Goal: Transaction & Acquisition: Purchase product/service

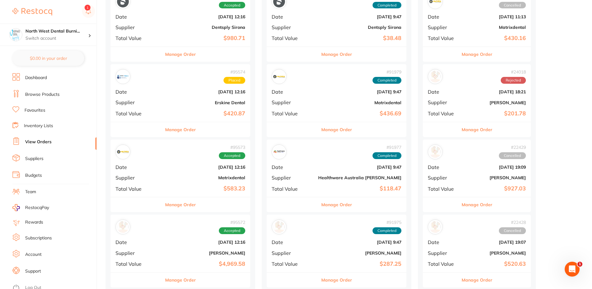
scroll to position [62, 0]
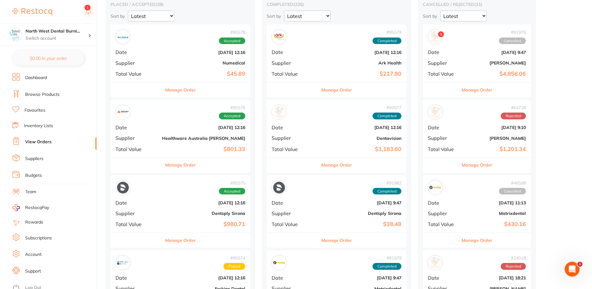
click at [56, 97] on link "Browse Products" at bounding box center [42, 95] width 34 height 6
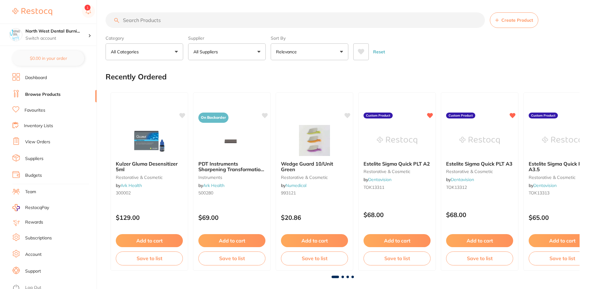
click at [158, 20] on input "search" at bounding box center [296, 20] width 380 height 16
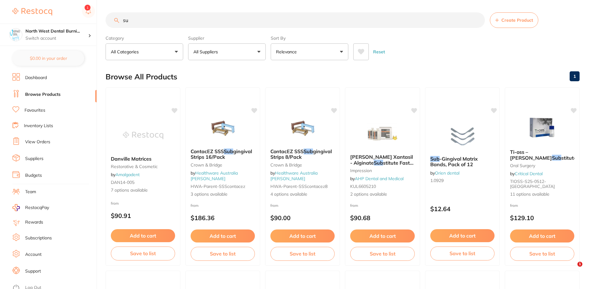
type input "s"
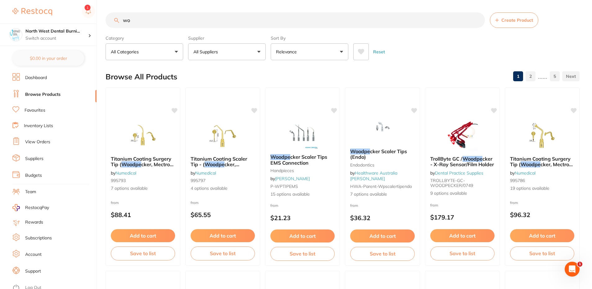
type input "w"
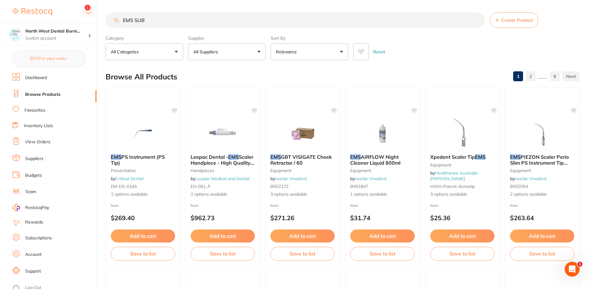
drag, startPoint x: 133, startPoint y: 20, endPoint x: 105, endPoint y: 23, distance: 27.5
click at [106, 23] on div "EMS SUB Create Product" at bounding box center [343, 20] width 474 height 16
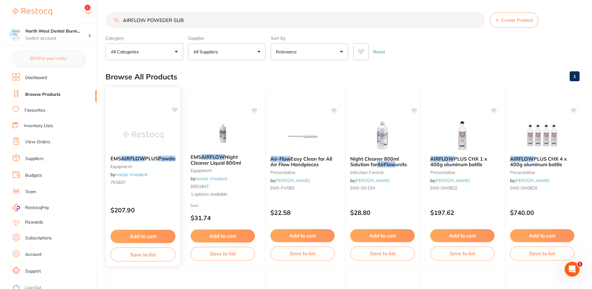
click at [164, 162] on b "EMS AIRFLOW PLUS Powder 400g" at bounding box center [143, 159] width 65 height 6
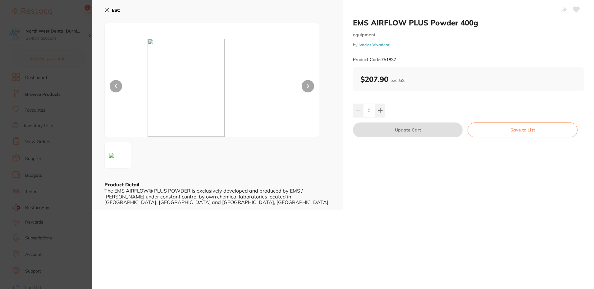
click at [103, 10] on div "ESC Product Detail The EMS AIRFLOW® PLUS POWDER is exclusively developed and pr…" at bounding box center [217, 105] width 251 height 211
click at [110, 9] on button "ESC" at bounding box center [112, 10] width 16 height 11
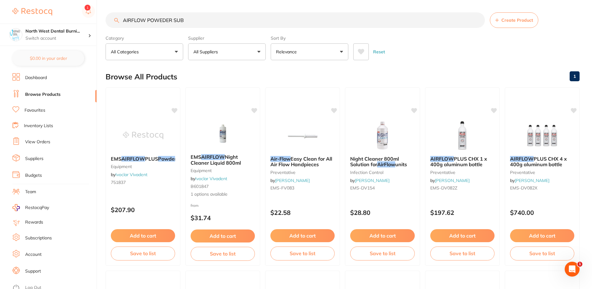
click at [199, 20] on input "AIRFLOW POWEDER SUB" at bounding box center [296, 20] width 380 height 16
click at [240, 56] on button "All Suppliers" at bounding box center [227, 51] width 78 height 17
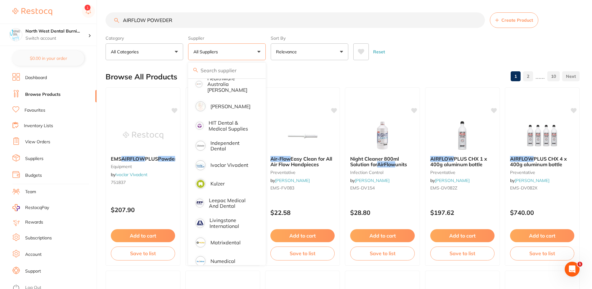
scroll to position [155, 0]
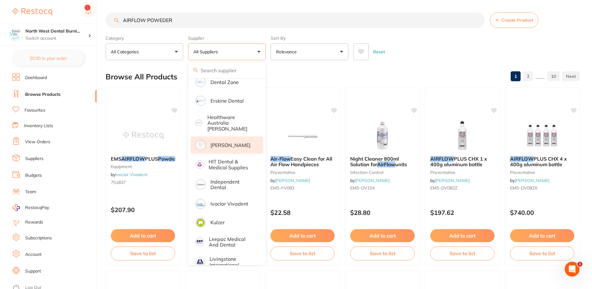
click at [232, 143] on p "[PERSON_NAME]" at bounding box center [231, 146] width 40 height 6
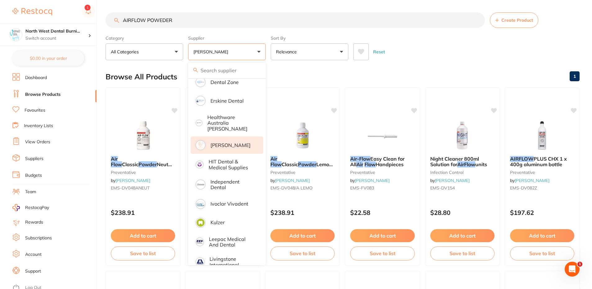
click at [444, 52] on div "Reset" at bounding box center [463, 50] width 221 height 22
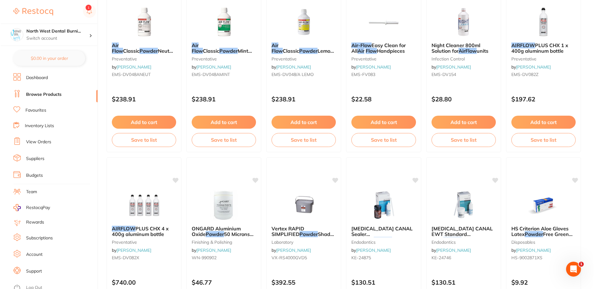
scroll to position [0, 0]
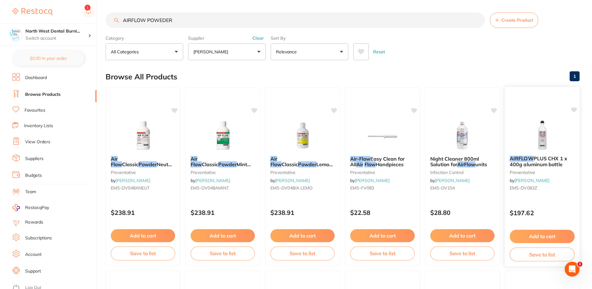
click at [548, 198] on div "AIRFLOW PLUS CHX 1 x 400g aluminum bottle preventative by [PERSON_NAME] EMS-DV0…" at bounding box center [542, 175] width 75 height 48
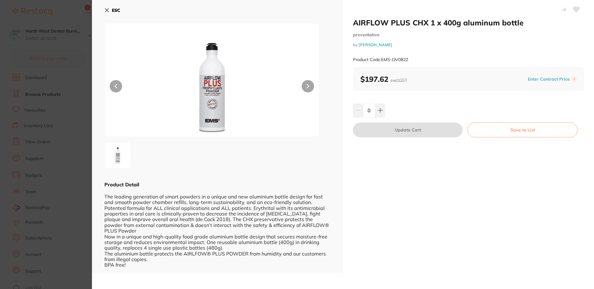
click at [109, 7] on button "ESC" at bounding box center [112, 10] width 16 height 11
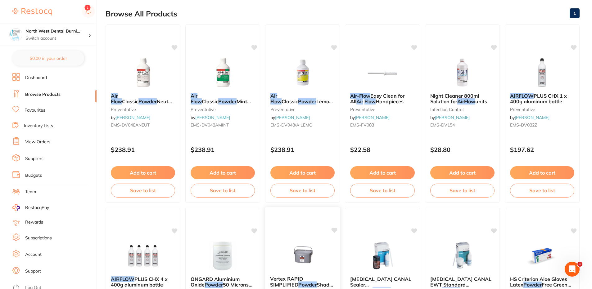
scroll to position [1, 0]
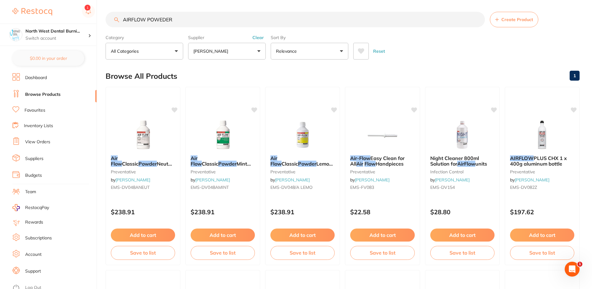
drag, startPoint x: 184, startPoint y: 20, endPoint x: 147, endPoint y: 20, distance: 36.7
click at [147, 20] on input "AIRFLOW POWEDER" at bounding box center [296, 20] width 380 height 16
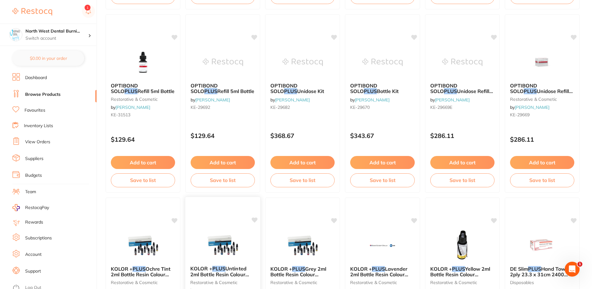
scroll to position [652, 0]
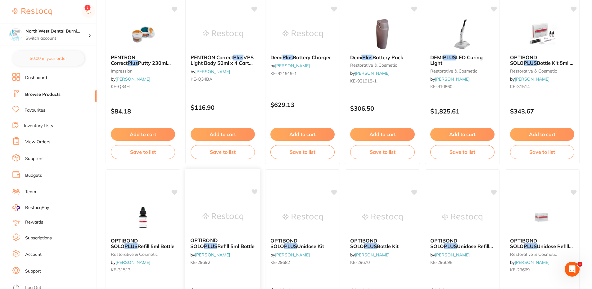
type input "AIRFLOW PLUS"
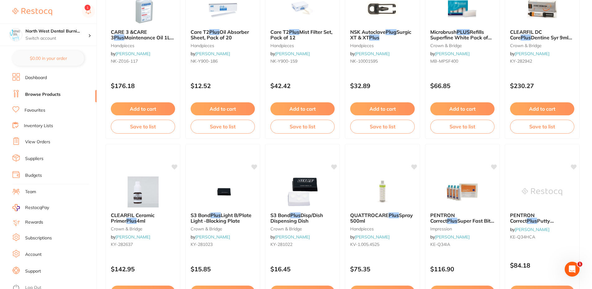
scroll to position [155, 0]
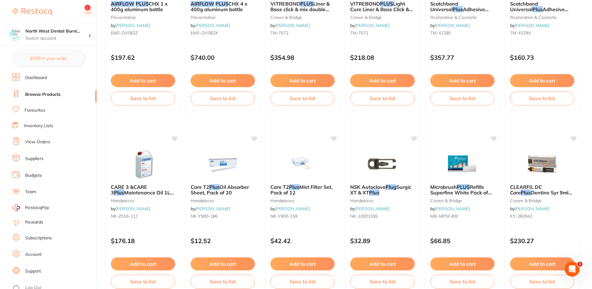
click at [51, 141] on li "View Orders" at bounding box center [54, 142] width 84 height 9
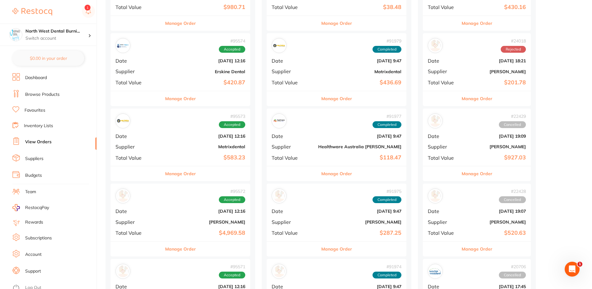
scroll to position [1039, 0]
